Goal: Task Accomplishment & Management: Use online tool/utility

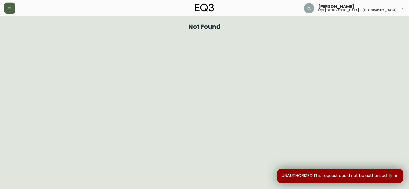
click at [4, 7] on button "button" at bounding box center [9, 8] width 11 height 11
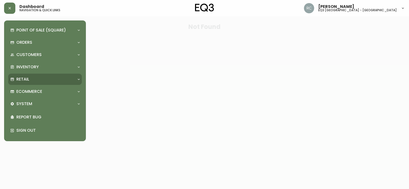
click at [33, 76] on div "Retail" at bounding box center [42, 79] width 64 height 6
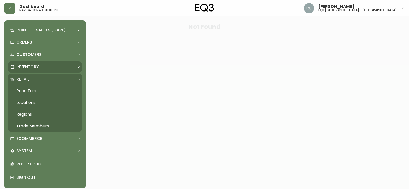
click at [26, 64] on p "Inventory" at bounding box center [27, 67] width 22 height 6
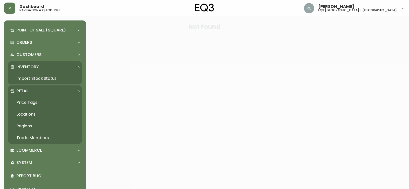
click at [31, 82] on link "Import Stock Status" at bounding box center [45, 79] width 74 height 12
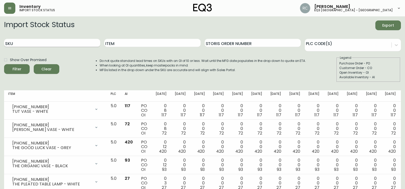
click at [51, 42] on input "SKU" at bounding box center [52, 43] width 96 height 8
paste input "3020-630-13-B"
click at [4, 64] on button "Filter" at bounding box center [17, 69] width 26 height 10
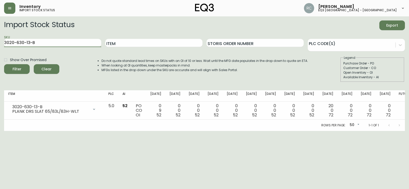
click at [0, 43] on main "Import Stock Status Export SKU 3020-630-13-B Item Storis Order Number PLC Code(…" at bounding box center [204, 73] width 409 height 115
paste input "1"
click at [4, 64] on button "Filter" at bounding box center [17, 69] width 26 height 10
paste input "3180-404-0"
drag, startPoint x: 77, startPoint y: 42, endPoint x: 0, endPoint y: 42, distance: 76.9
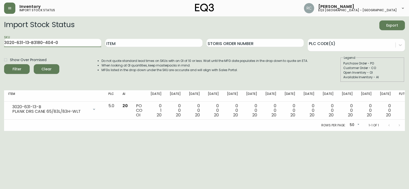
click at [0, 42] on main "Import Stock Status Export SKU 3020-631-13-B3180-404-0 Item Storis Order Number…" at bounding box center [204, 73] width 409 height 115
paste input "text"
type input "3180-404-0"
click at [4, 64] on button "Filter" at bounding box center [17, 69] width 26 height 10
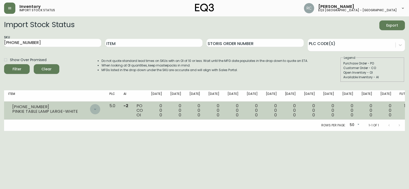
click at [97, 110] on icon at bounding box center [95, 109] width 4 height 4
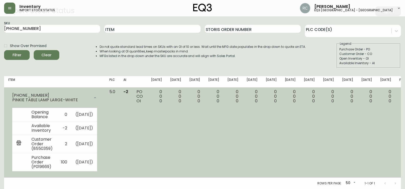
scroll to position [23, 0]
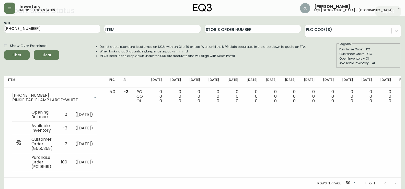
click at [303, 61] on div "Import Stock Status Export SKU 3180-404-0 Item Storis Order Number PLC Code(s) …" at bounding box center [202, 39] width 397 height 66
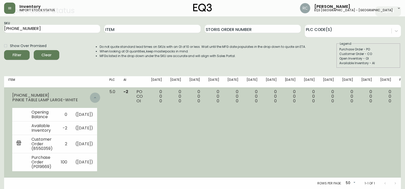
click at [100, 93] on div at bounding box center [95, 98] width 10 height 10
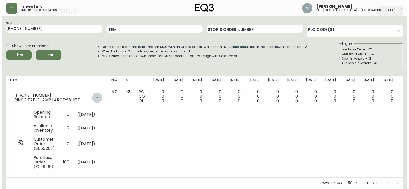
scroll to position [0, 0]
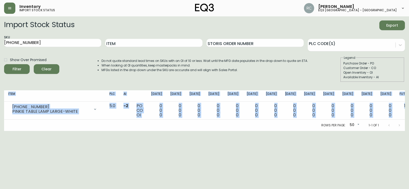
drag, startPoint x: 396, startPoint y: 116, endPoint x: 409, endPoint y: 113, distance: 12.8
click at [409, 113] on main "Import Stock Status Export SKU 3180-404-0 Item Storis Order Number PLC Code(s) …" at bounding box center [204, 73] width 409 height 115
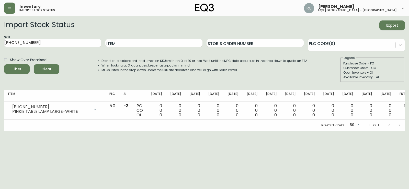
click at [317, 131] on html "Inventory import stock status Raffaella Caputo eq3 montréal - st laurent Import…" at bounding box center [204, 65] width 409 height 131
